Goal: Communication & Community: Answer question/provide support

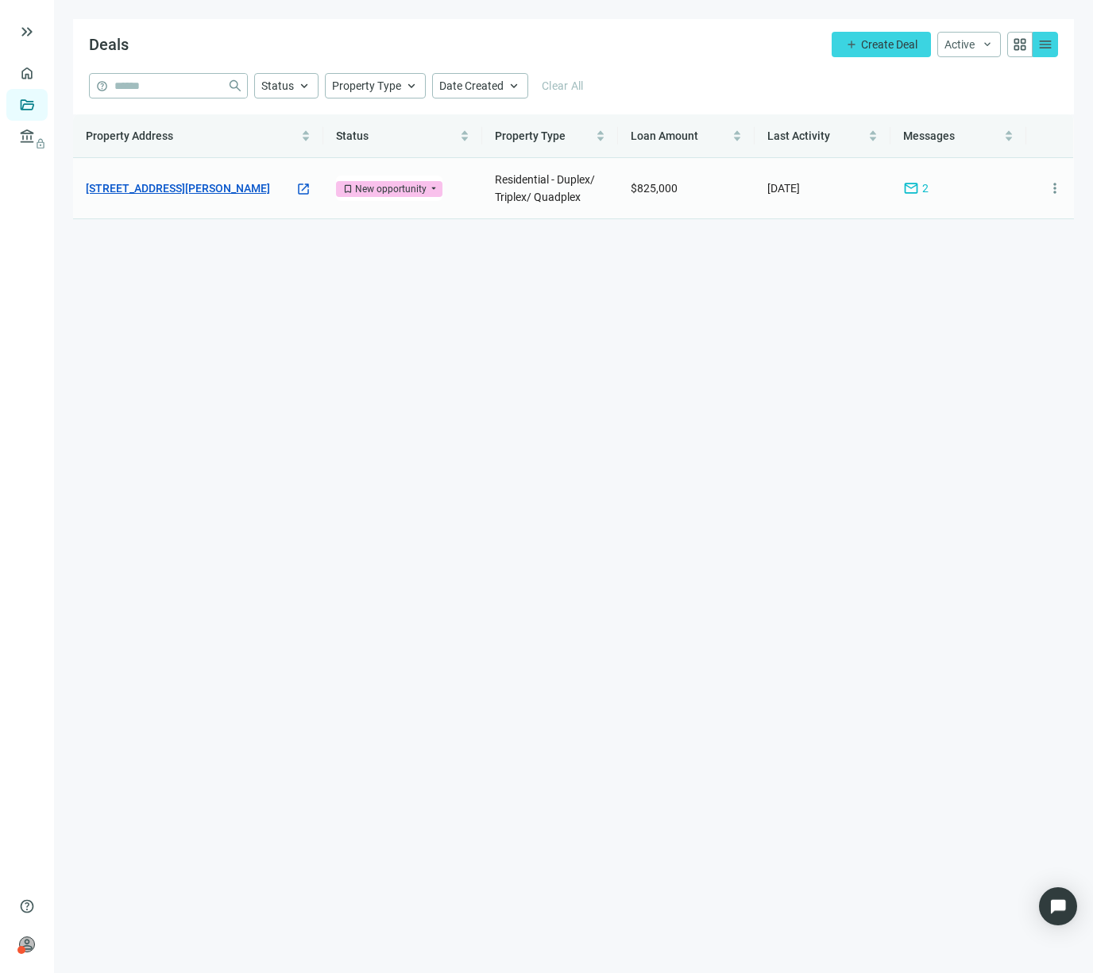
click at [161, 184] on link "[STREET_ADDRESS][PERSON_NAME]" at bounding box center [178, 187] width 184 height 17
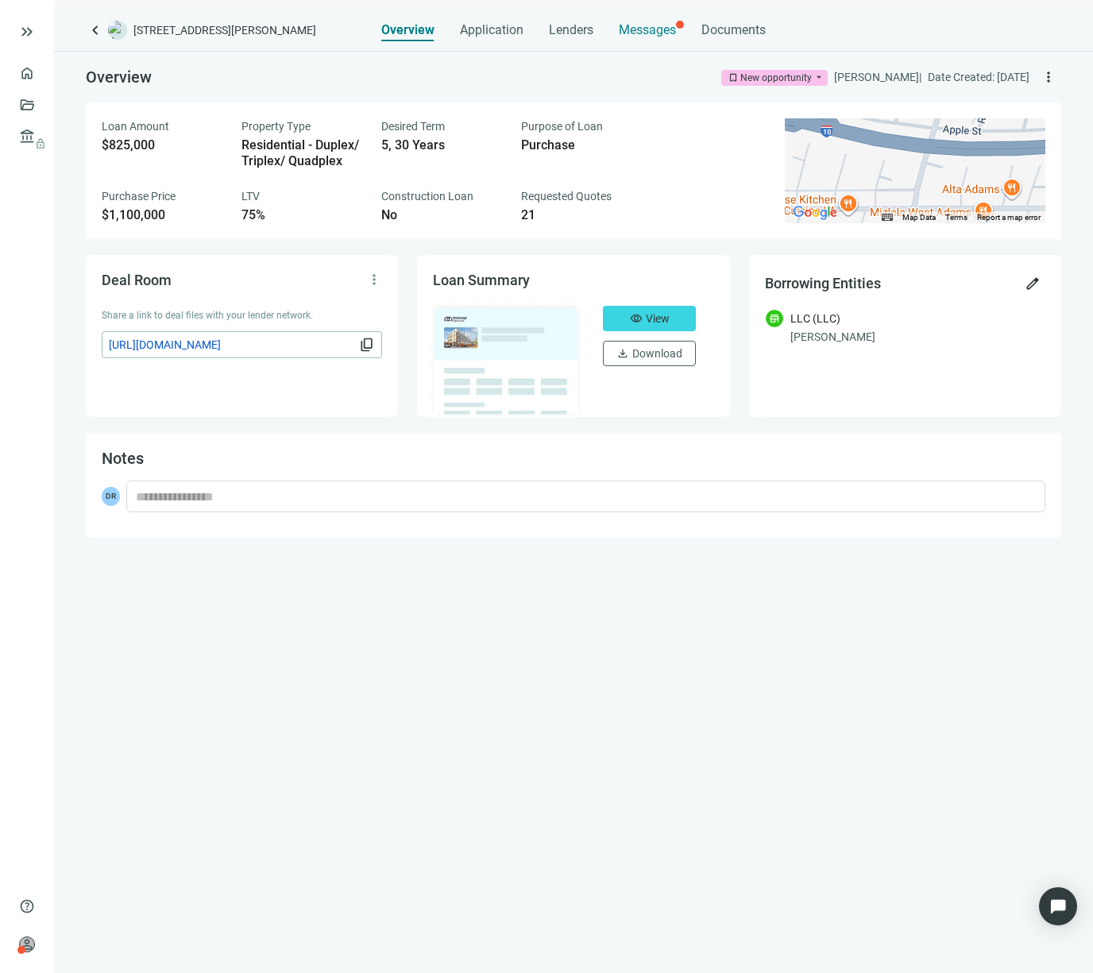
click at [646, 26] on span "Messages" at bounding box center [647, 29] width 57 height 15
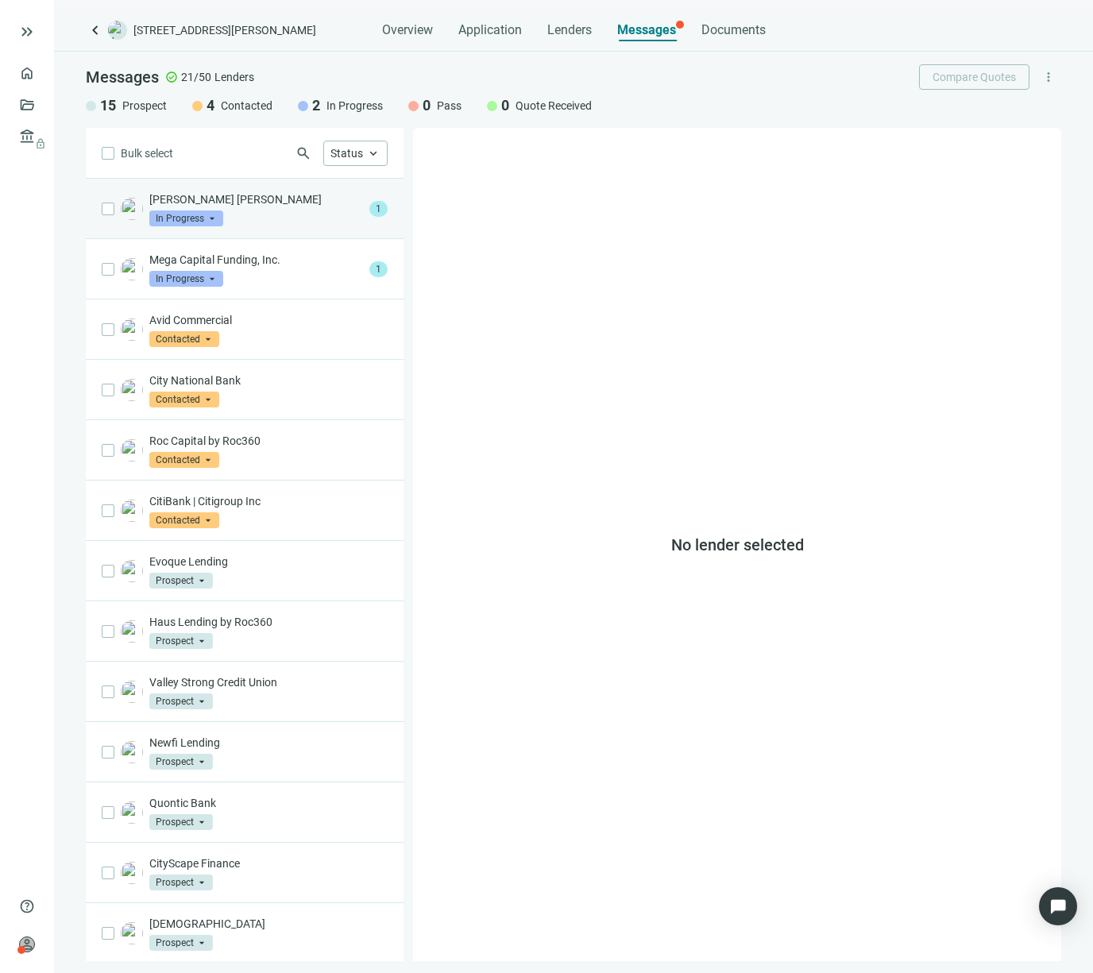
click at [286, 209] on div "[PERSON_NAME] [PERSON_NAME] In Progress arrow_drop_down" at bounding box center [256, 208] width 214 height 35
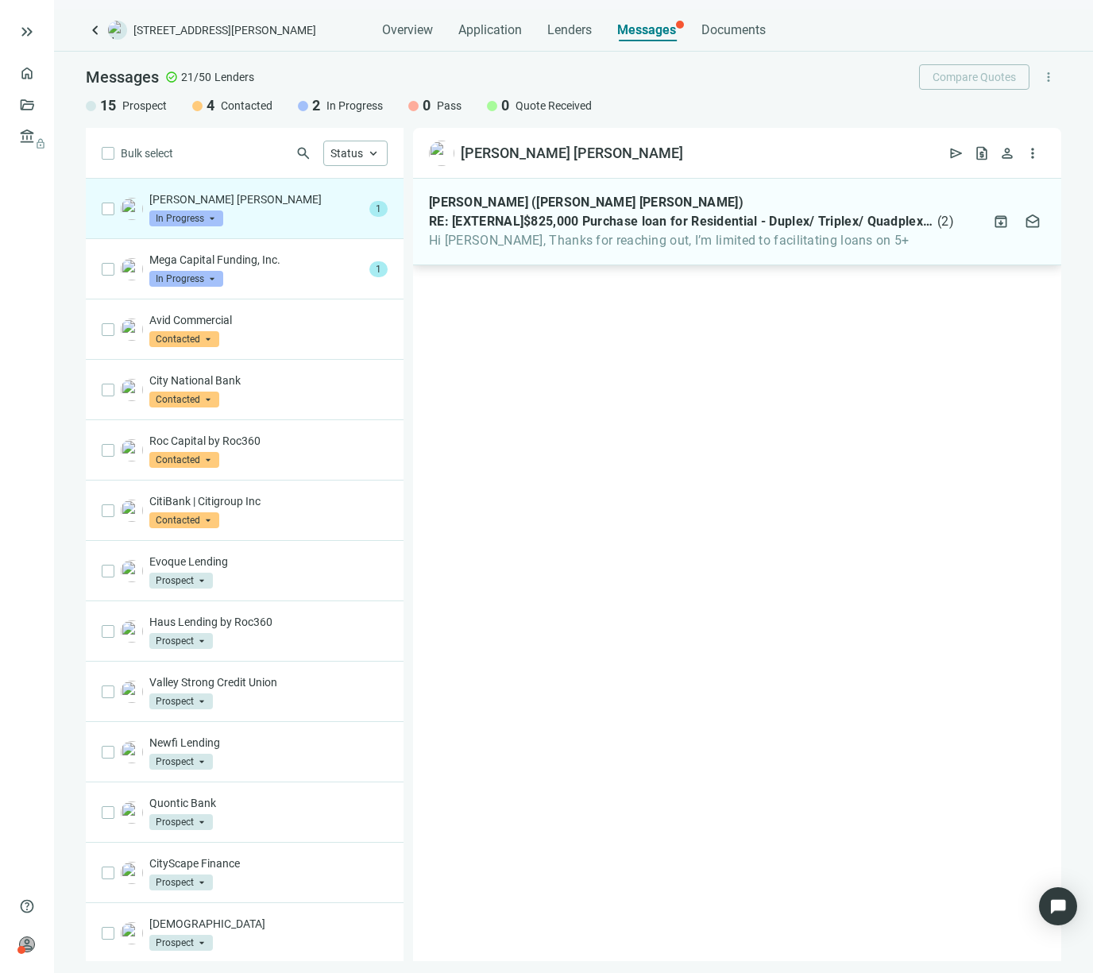
click at [548, 254] on div "[PERSON_NAME] ([PERSON_NAME] [PERSON_NAME]) RE: [EXTERNAL]$825,000 Purchase loa…" at bounding box center [737, 222] width 648 height 87
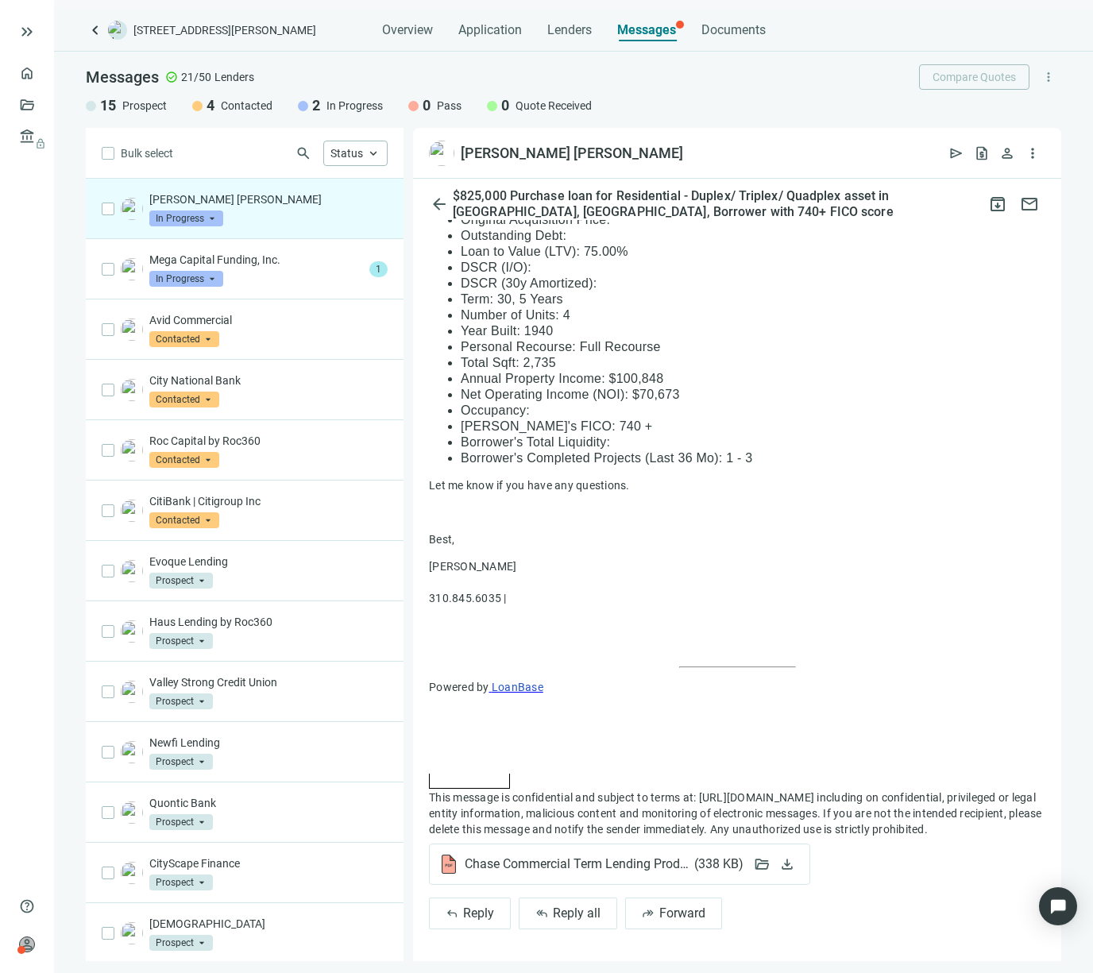
scroll to position [1074, 0]
click at [521, 859] on span "Chase Commercial Term Lending Product Sheet.pdf ( 338 KB )" at bounding box center [604, 864] width 278 height 16
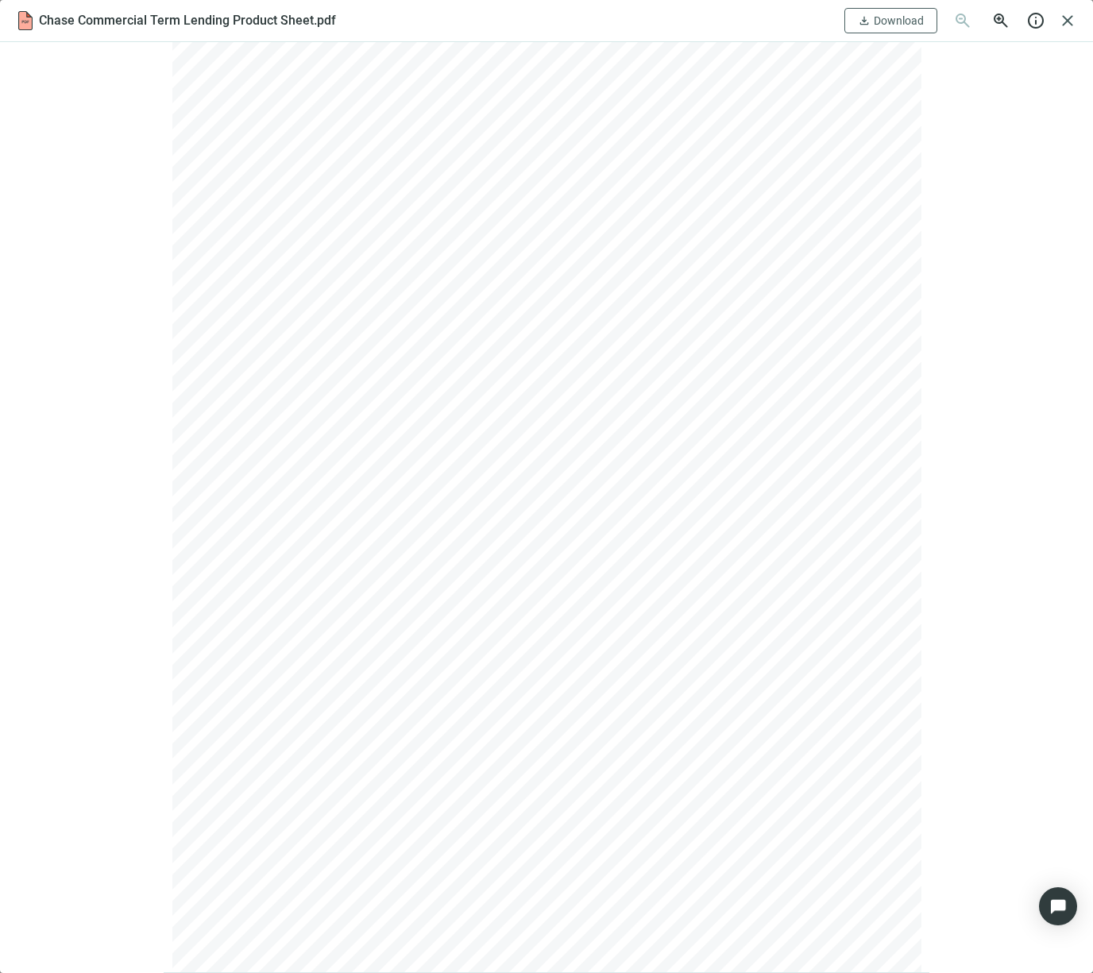
scroll to position [1012, 0]
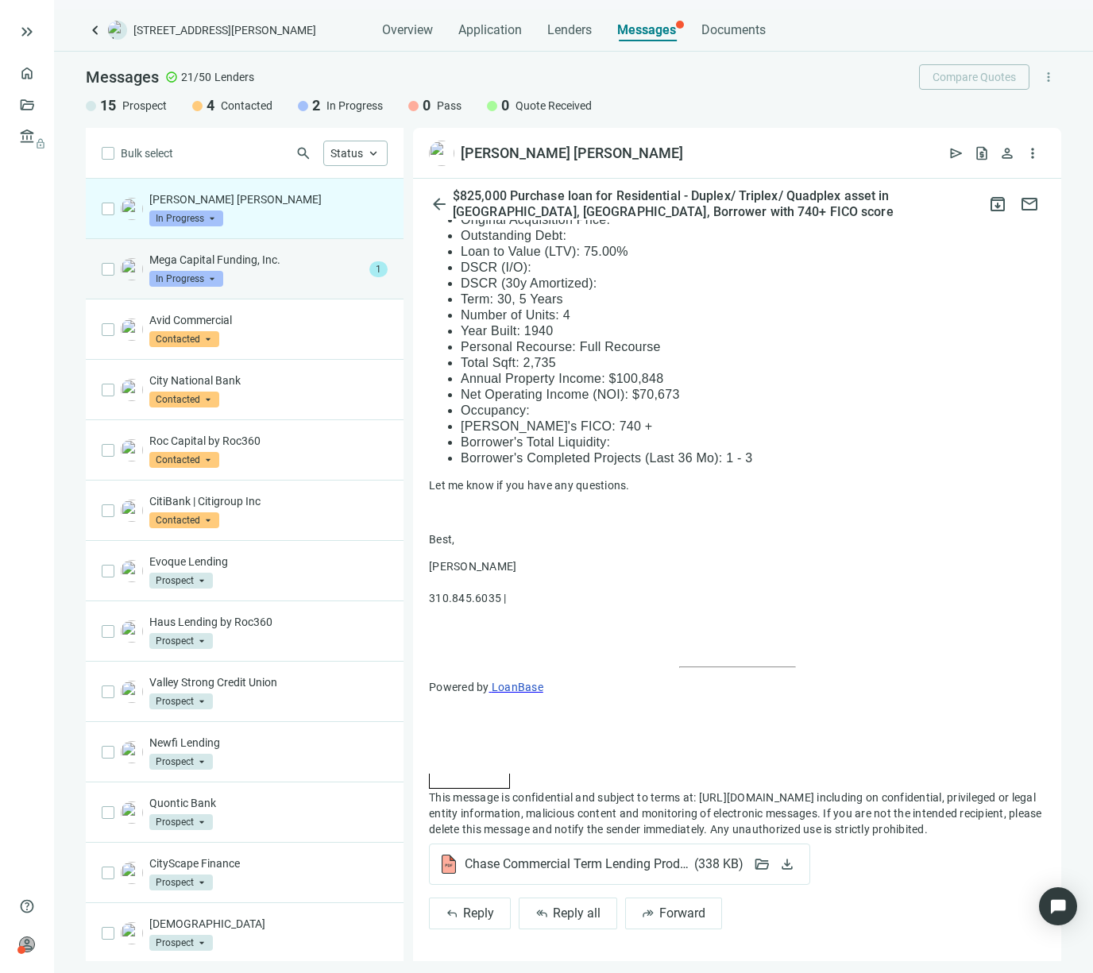
click at [338, 274] on div "Mega Capital Funding, Inc. In Progress arrow_drop_down" at bounding box center [256, 269] width 214 height 35
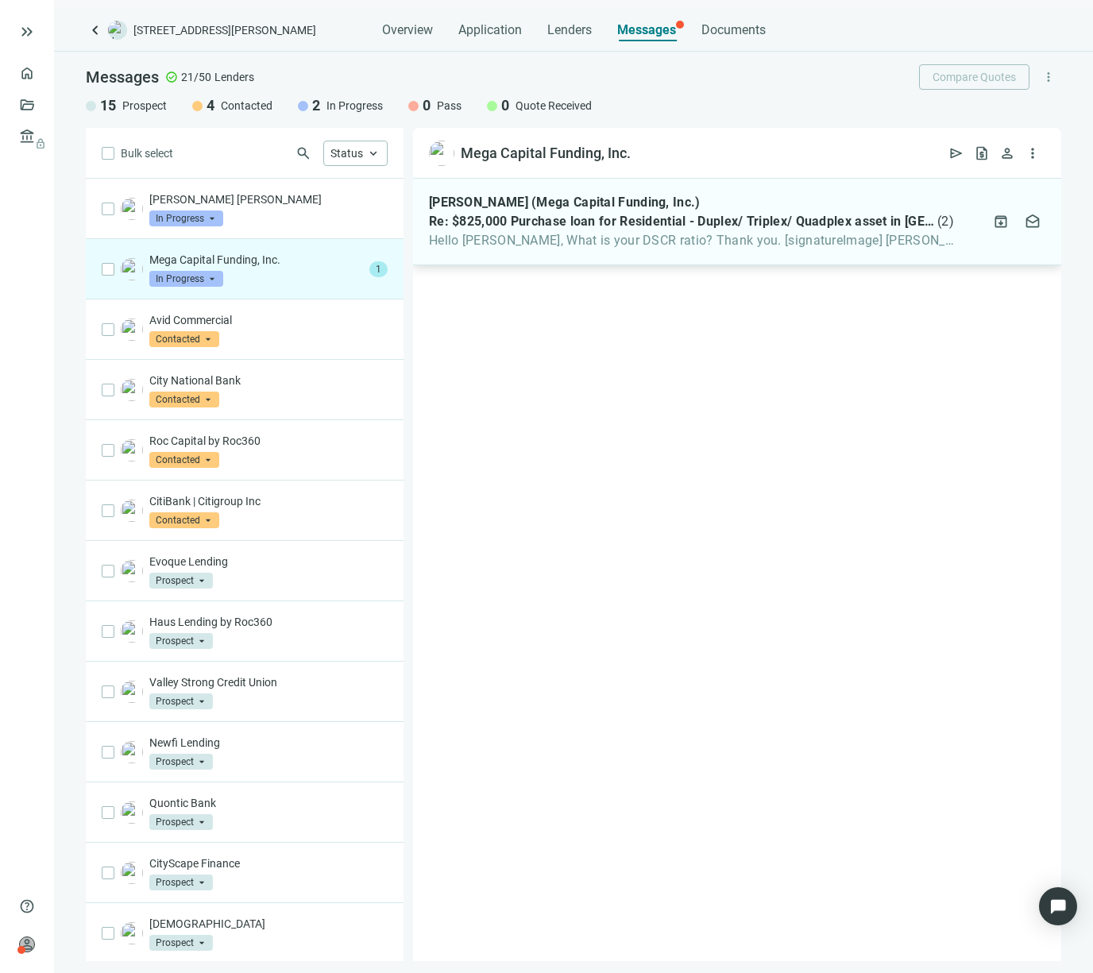
click at [702, 231] on div "[PERSON_NAME] (Mega Capital Funding, Inc.) Re: $825,000 Purchase loan for Resid…" at bounding box center [691, 222] width 525 height 54
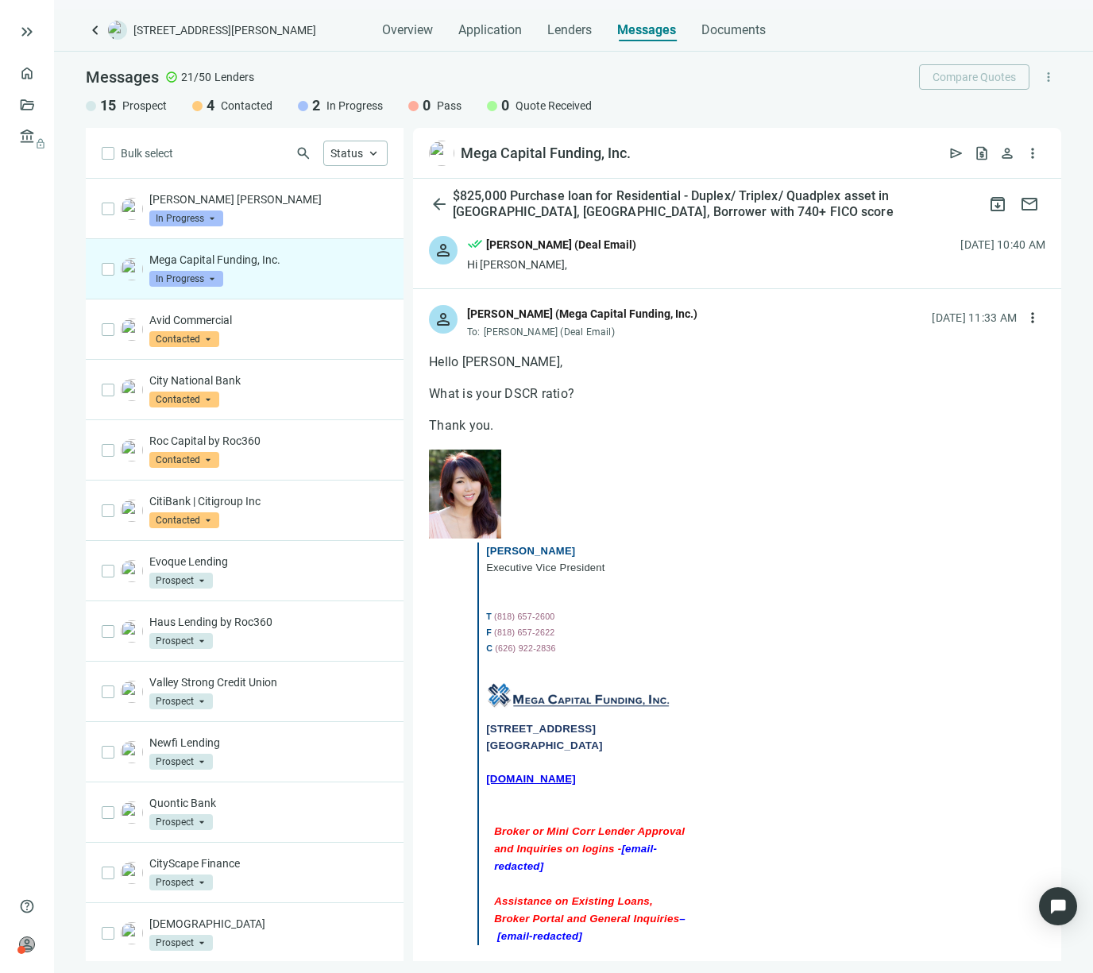
click at [739, 380] on div at bounding box center [737, 378] width 616 height 16
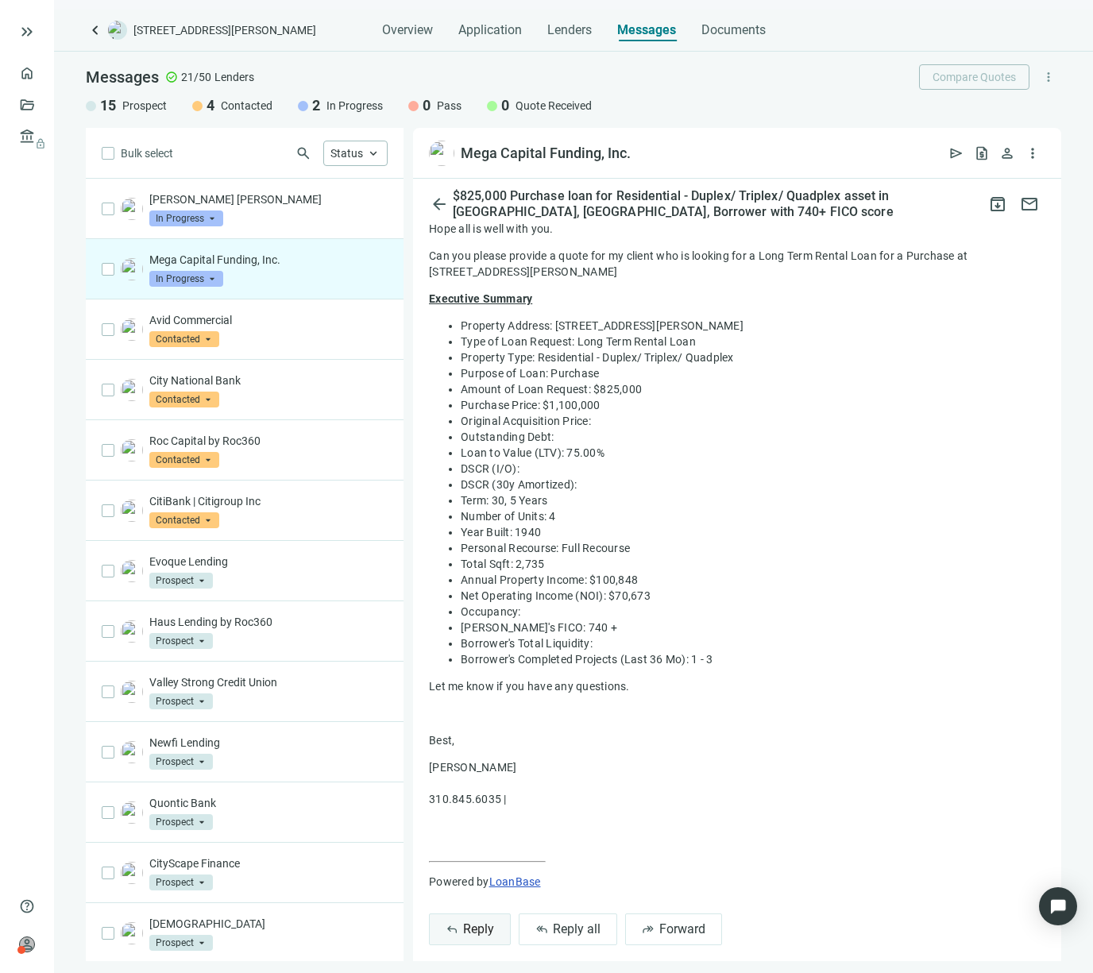
click at [478, 921] on span "Reply" at bounding box center [478, 928] width 31 height 15
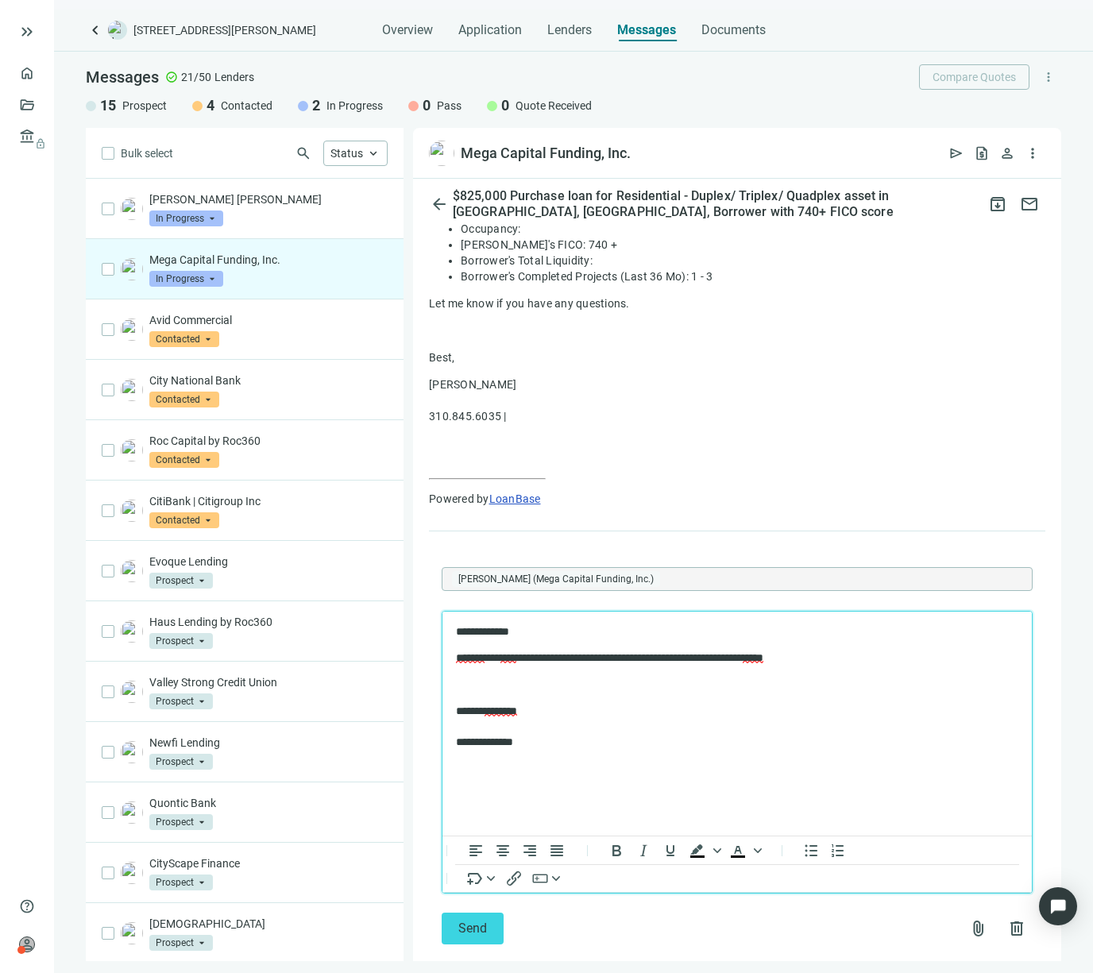
scroll to position [1604, 0]
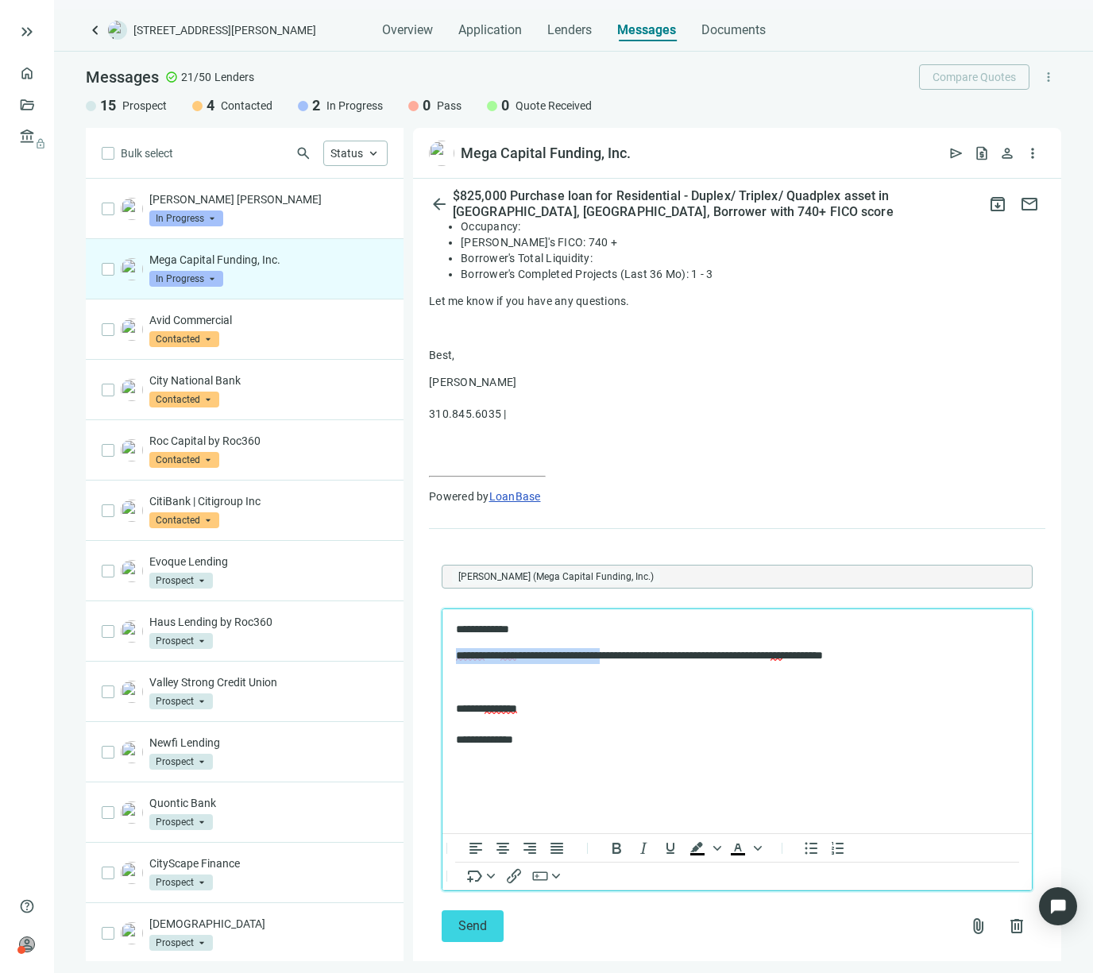
drag, startPoint x: 643, startPoint y: 651, endPoint x: 454, endPoint y: 651, distance: 189.0
click at [454, 651] on html "**********" at bounding box center [736, 683] width 589 height 150
click at [479, 918] on span "Send" at bounding box center [472, 925] width 29 height 15
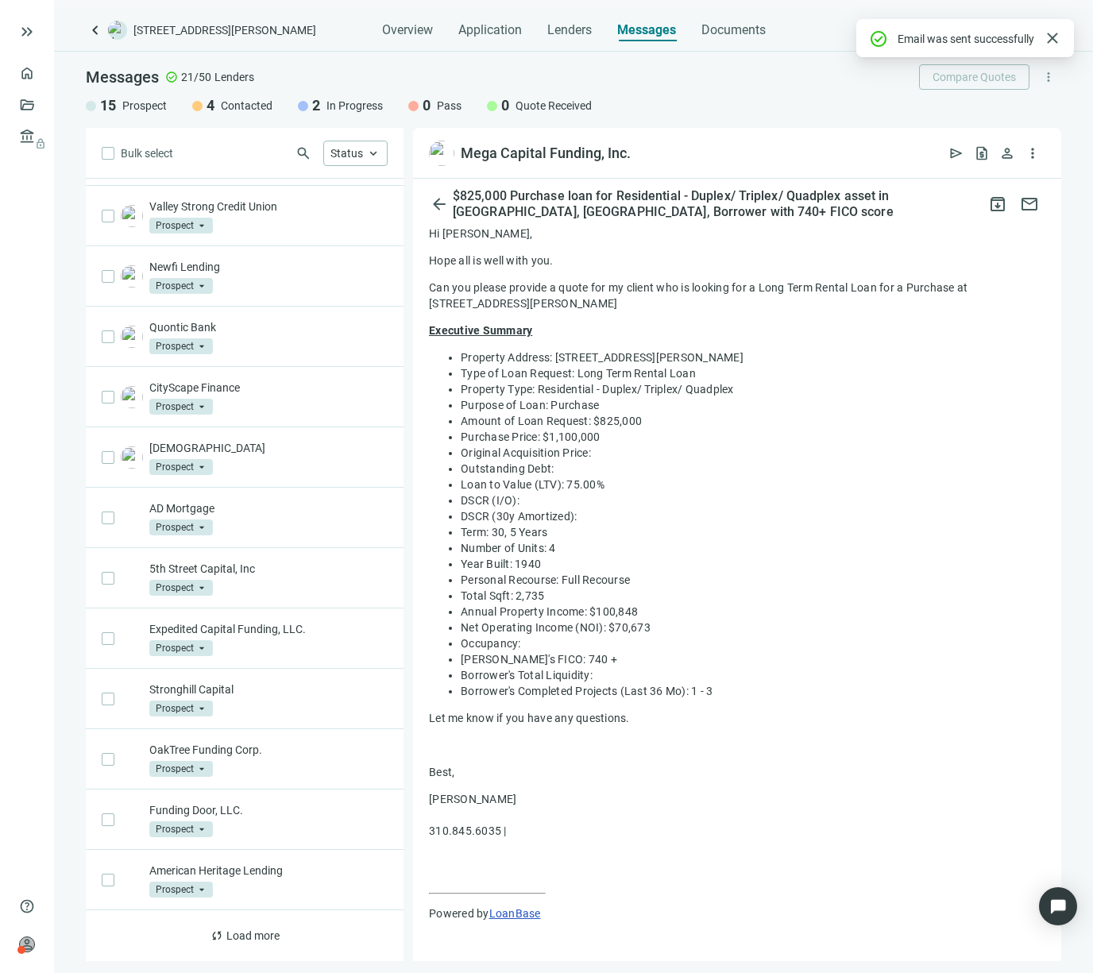
scroll to position [476, 0]
click at [194, 156] on span "Send Email" at bounding box center [177, 153] width 54 height 13
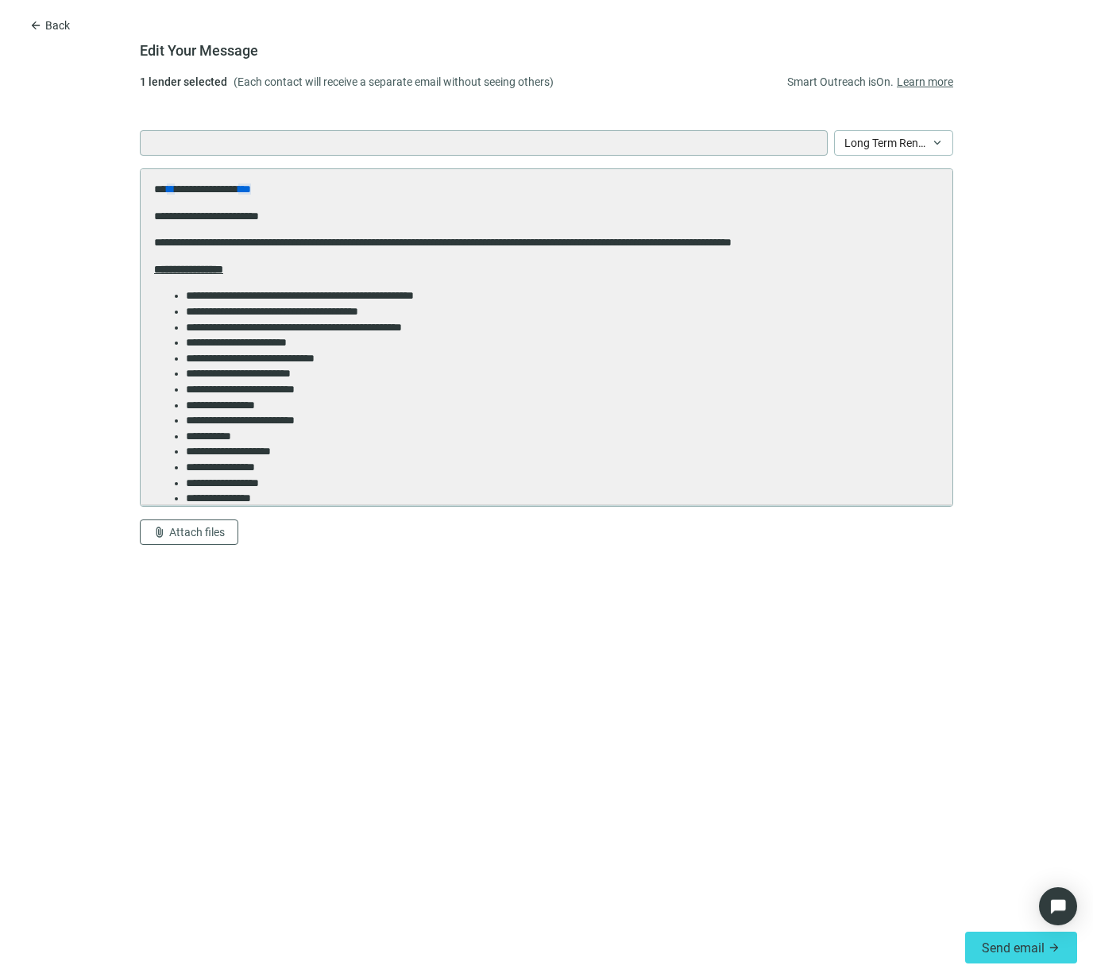
scroll to position [0, 0]
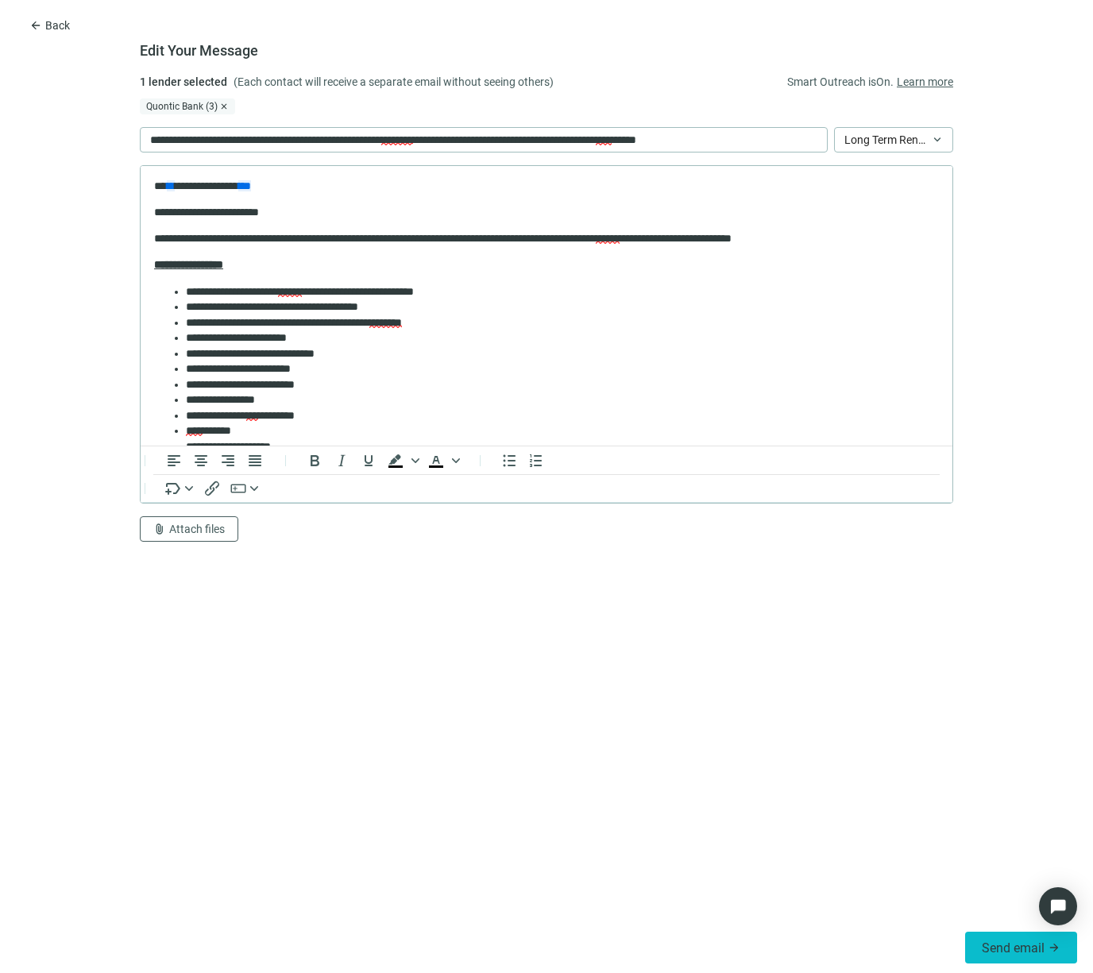
click at [1009, 954] on span "Send email" at bounding box center [1013, 947] width 63 height 15
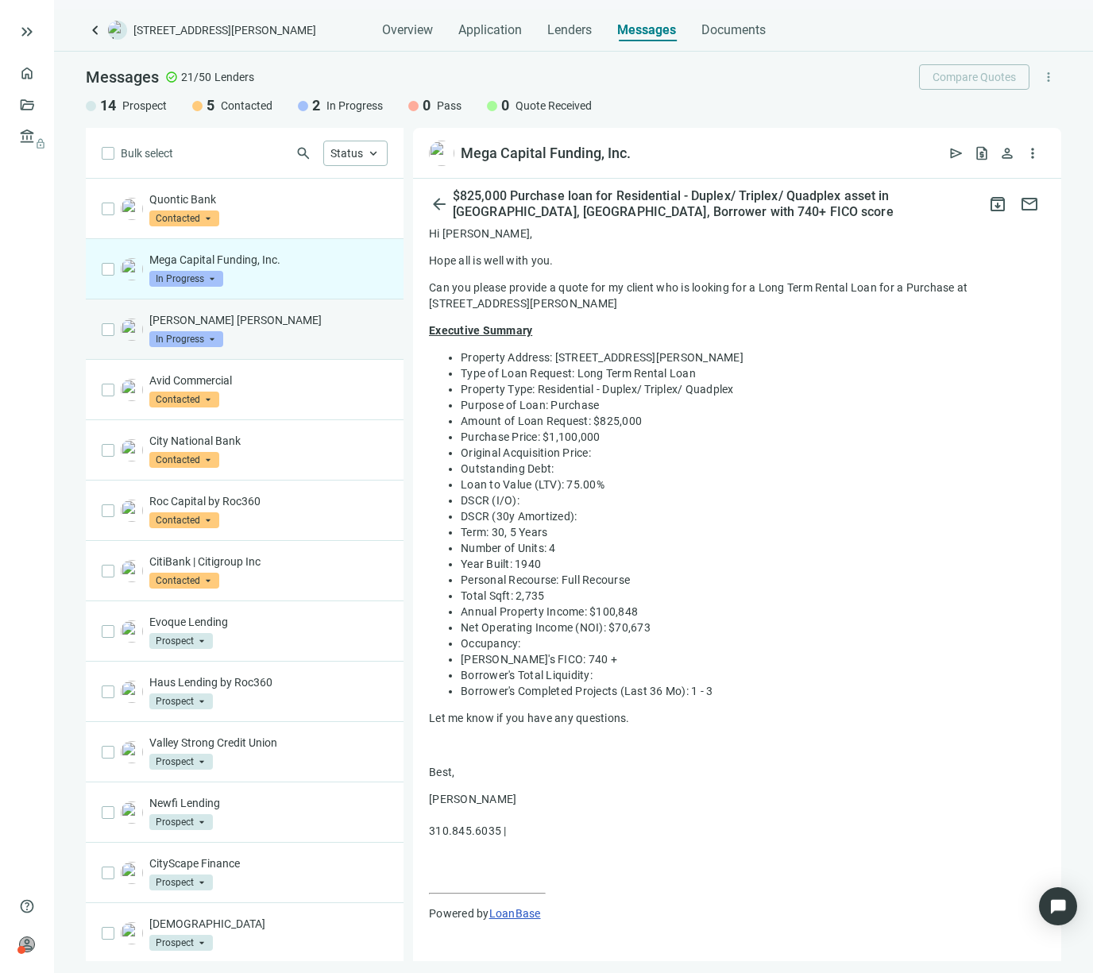
click at [297, 322] on p "[PERSON_NAME] [PERSON_NAME]" at bounding box center [268, 320] width 238 height 16
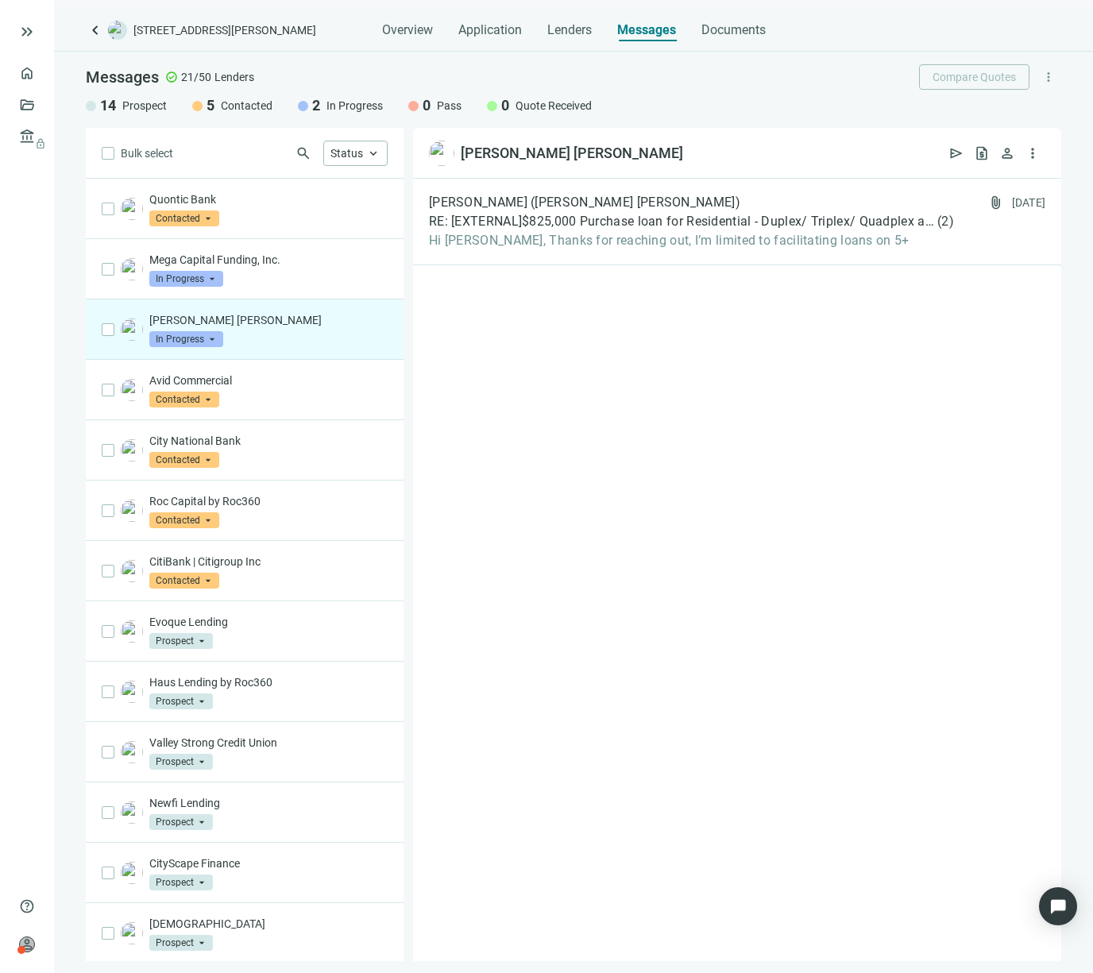
click at [207, 334] on span "In Progress" at bounding box center [186, 339] width 74 height 16
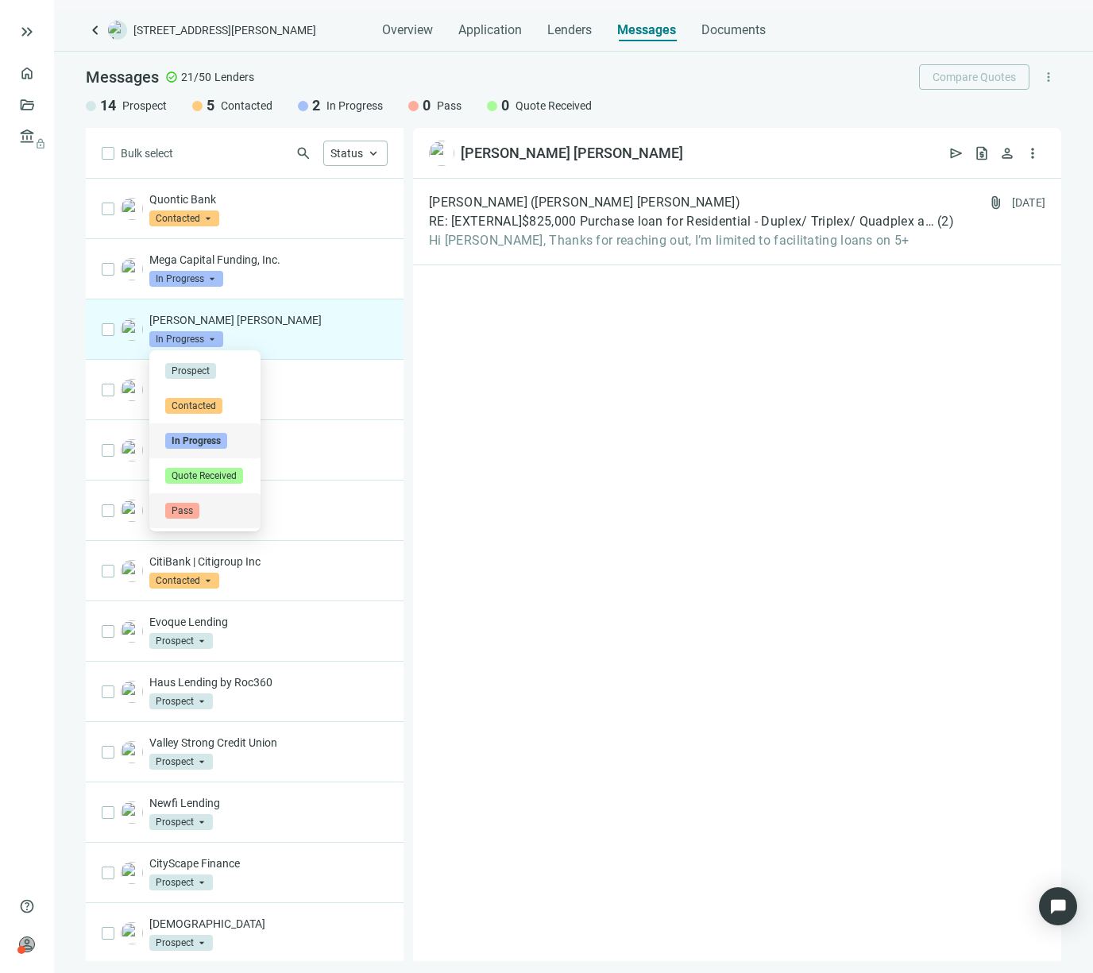
click at [186, 509] on span "Pass" at bounding box center [182, 511] width 34 height 16
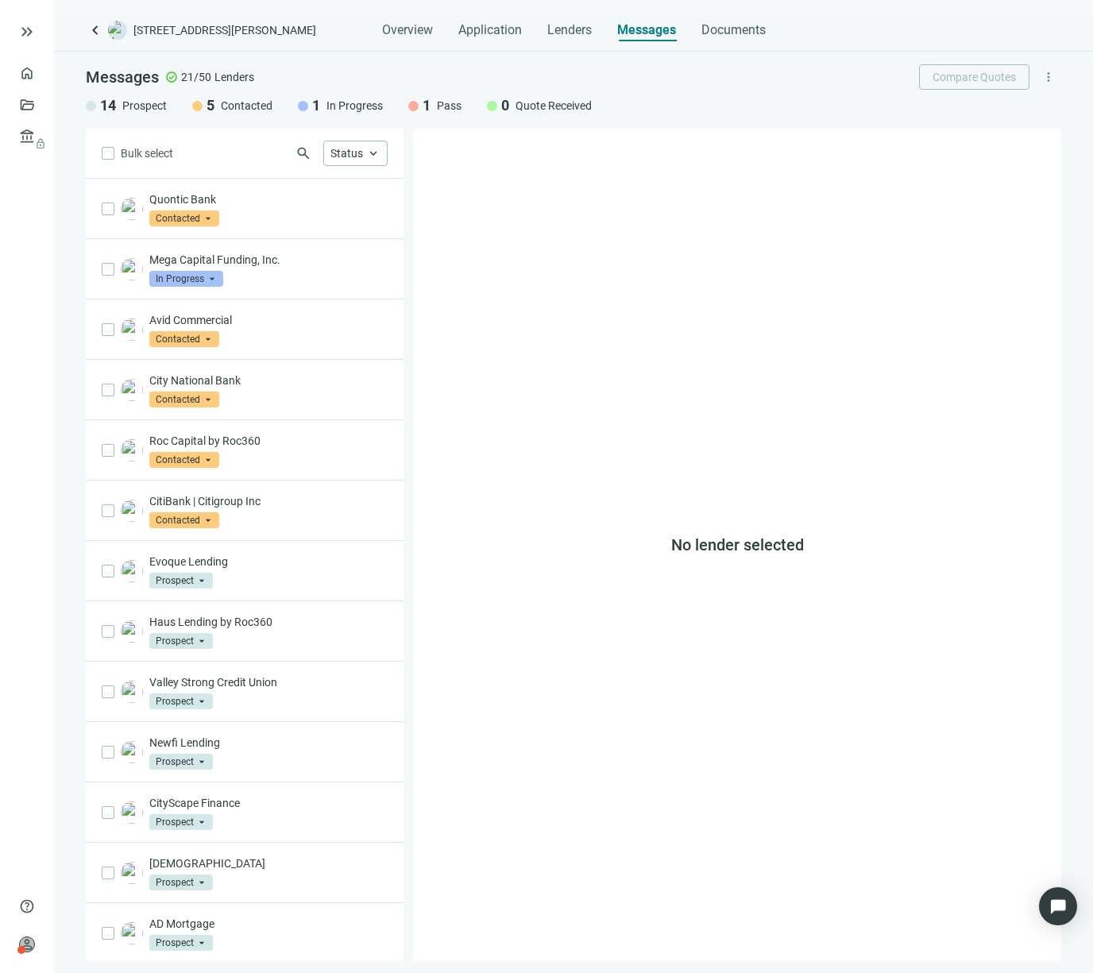
click at [806, 95] on div "Messages check_circle 21/50 Lenders Compare Quotes more_vert 14 Prospect 5 Cont…" at bounding box center [573, 90] width 1039 height 76
